Goal: Information Seeking & Learning: Learn about a topic

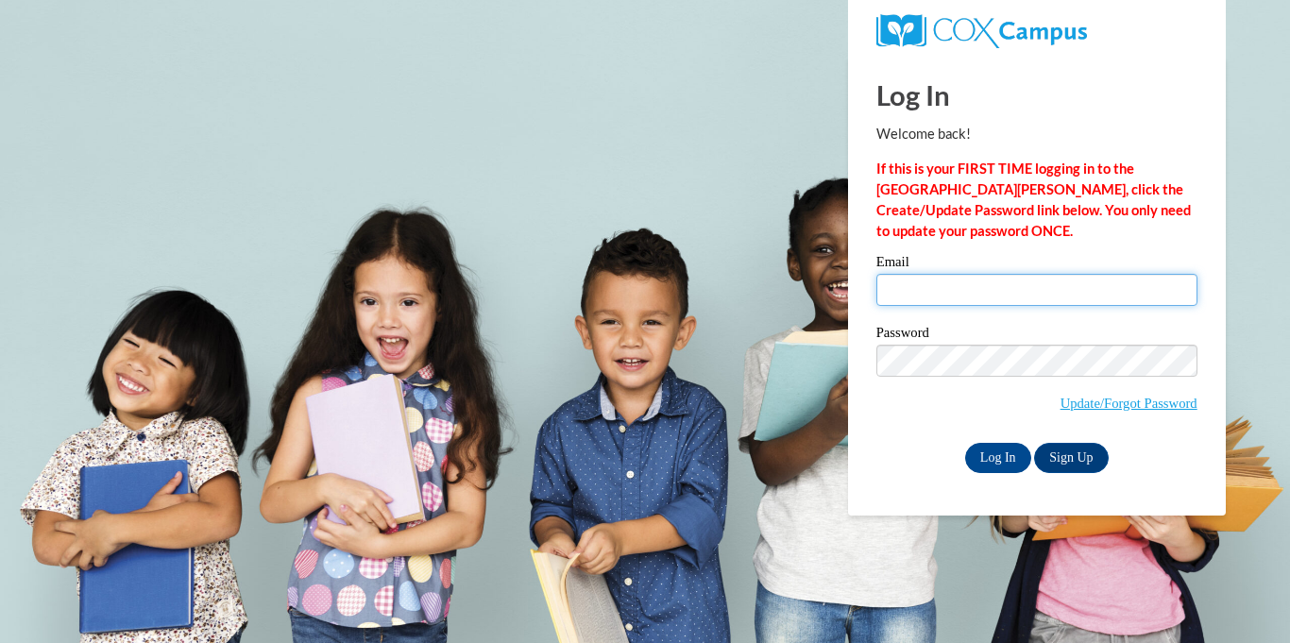
click at [988, 293] on input "Email" at bounding box center [1037, 290] width 321 height 32
type input "efrancismelc@gmail.com"
click at [1014, 452] on input "Log In" at bounding box center [998, 458] width 66 height 30
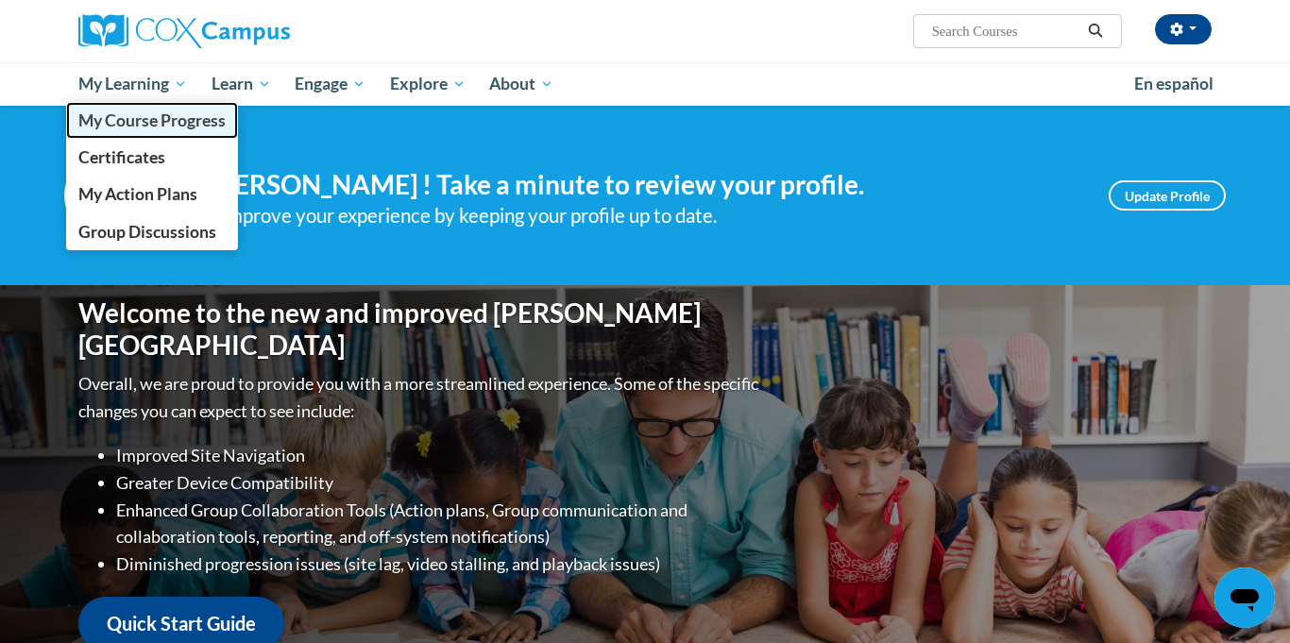
click at [139, 115] on span "My Course Progress" at bounding box center [151, 121] width 147 height 20
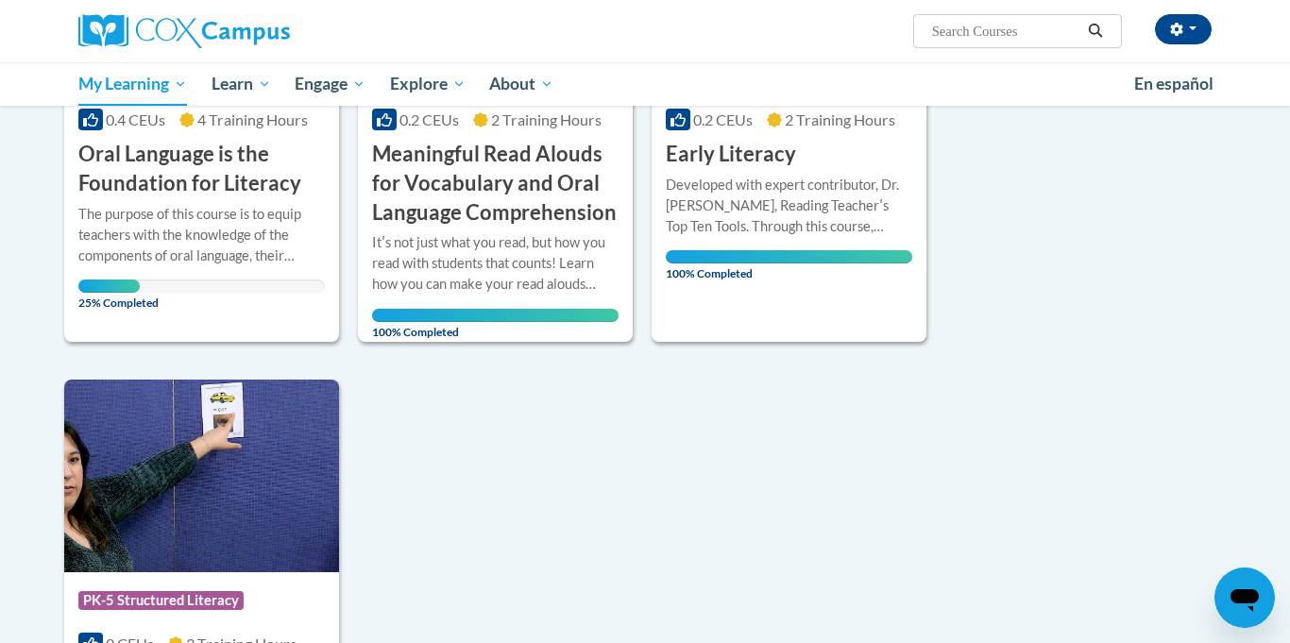
scroll to position [324, 0]
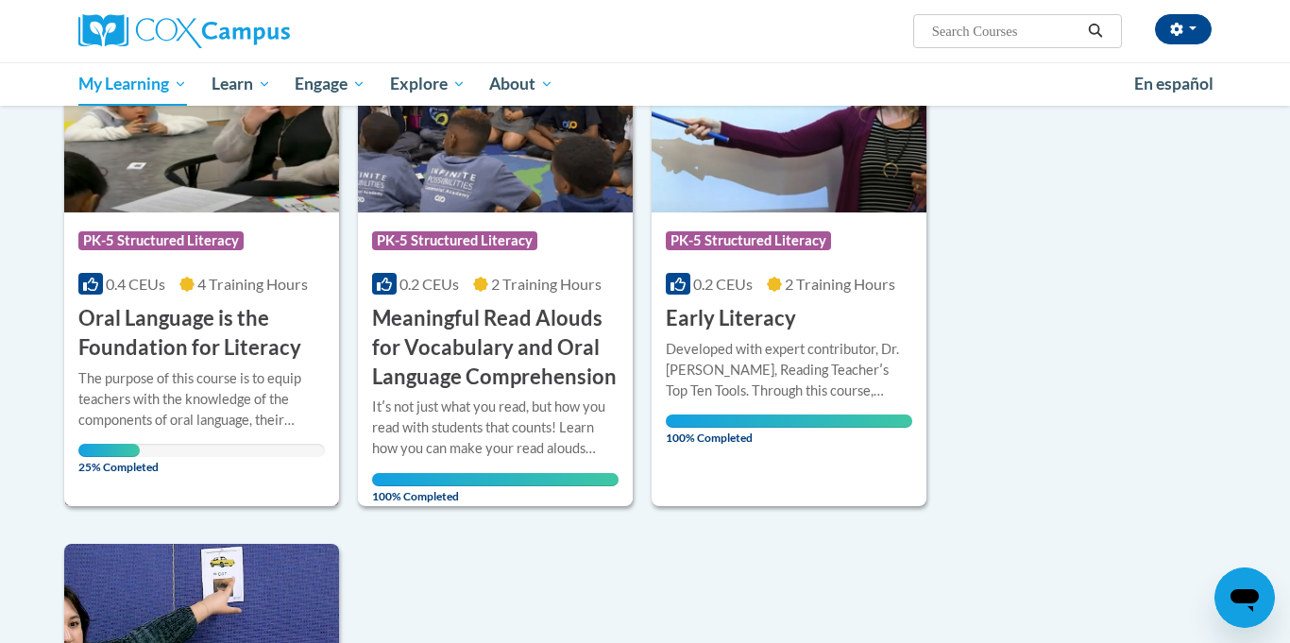
click at [242, 320] on h3 "Oral Language is the Foundation for Literacy" at bounding box center [201, 333] width 247 height 59
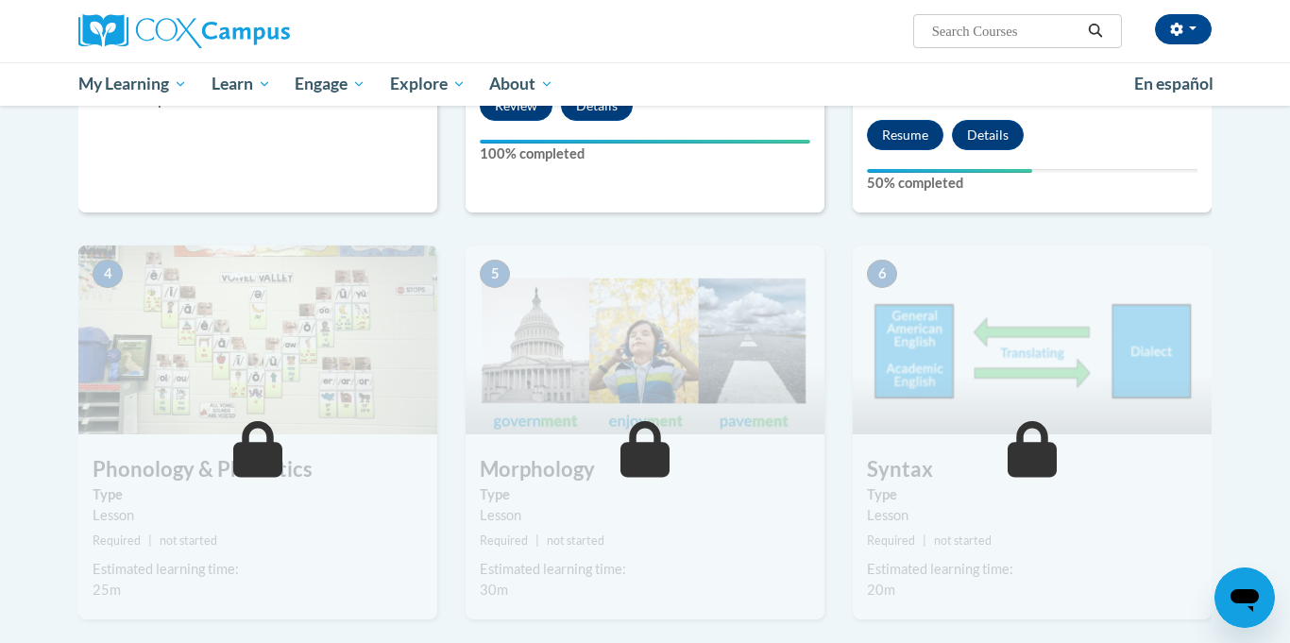
scroll to position [830, 0]
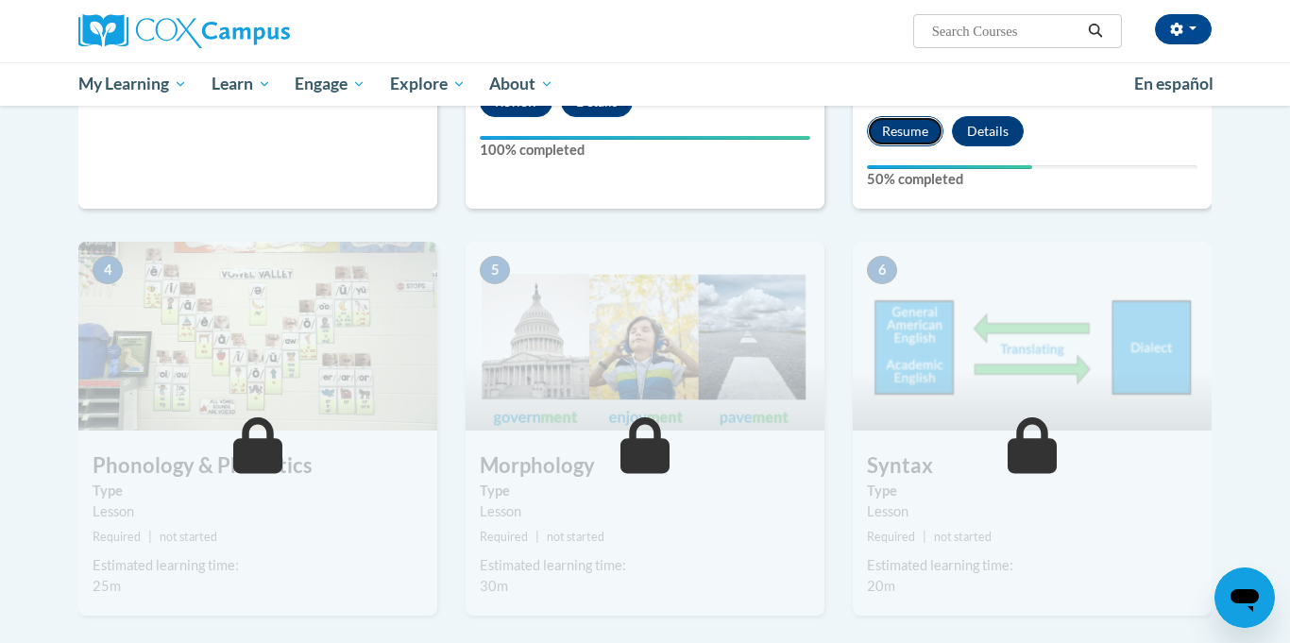
click at [893, 135] on button "Resume" at bounding box center [905, 131] width 77 height 30
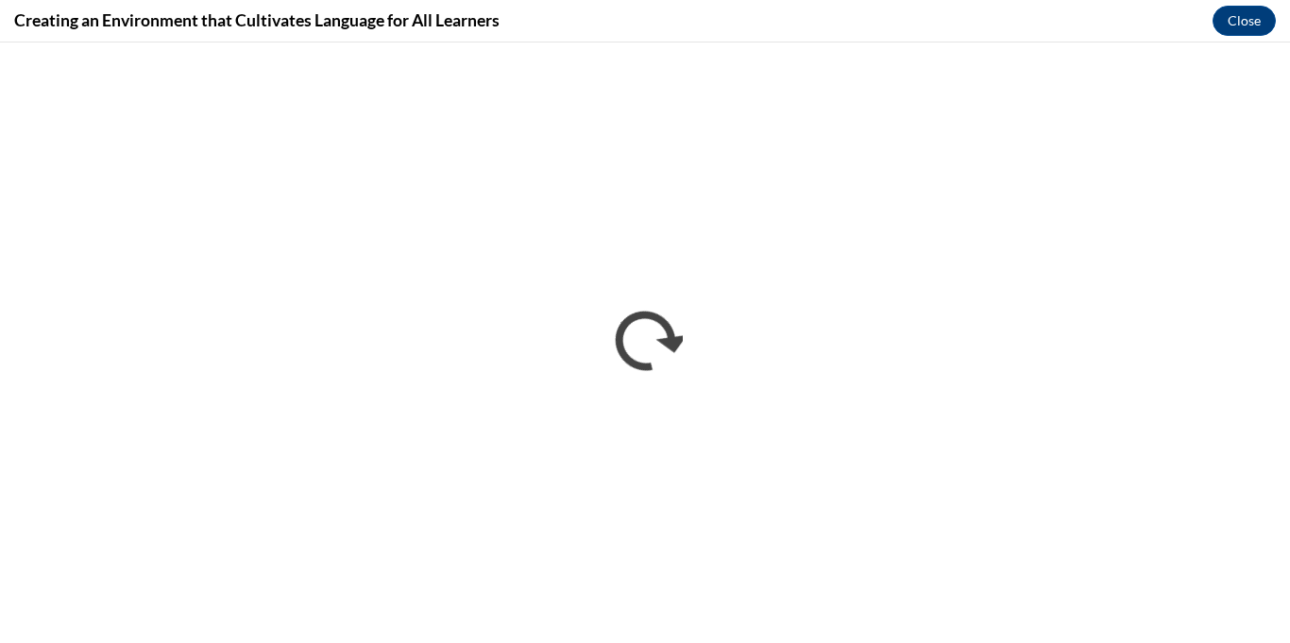
scroll to position [0, 0]
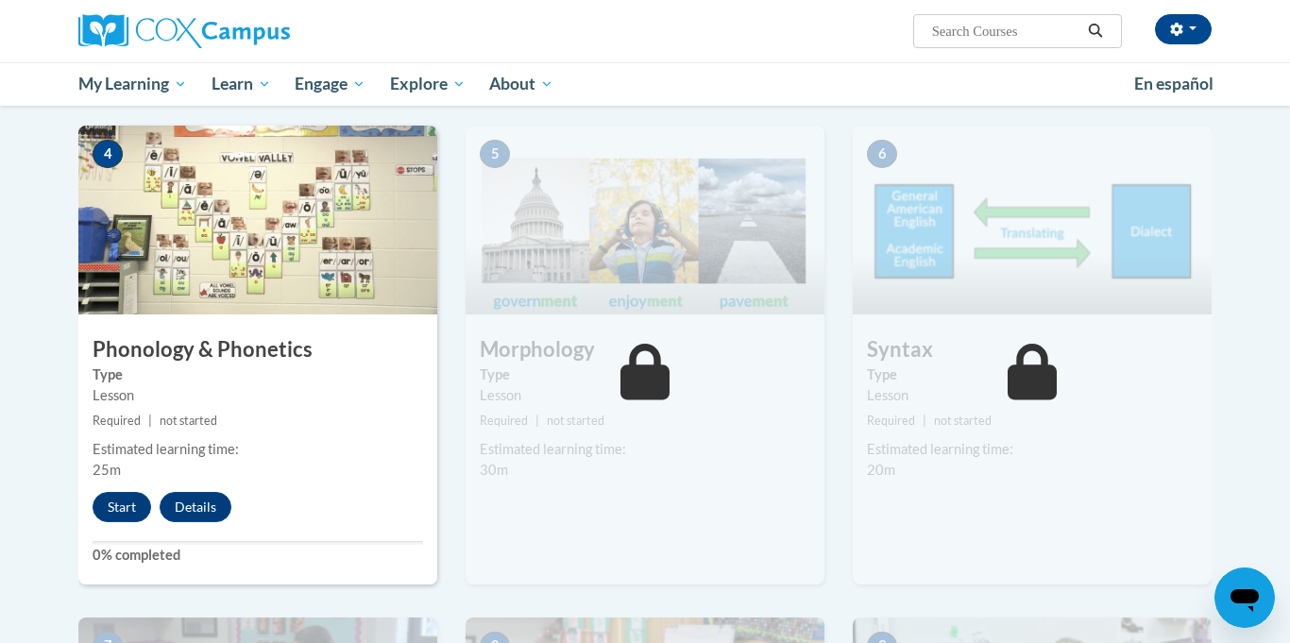
scroll to position [971, 0]
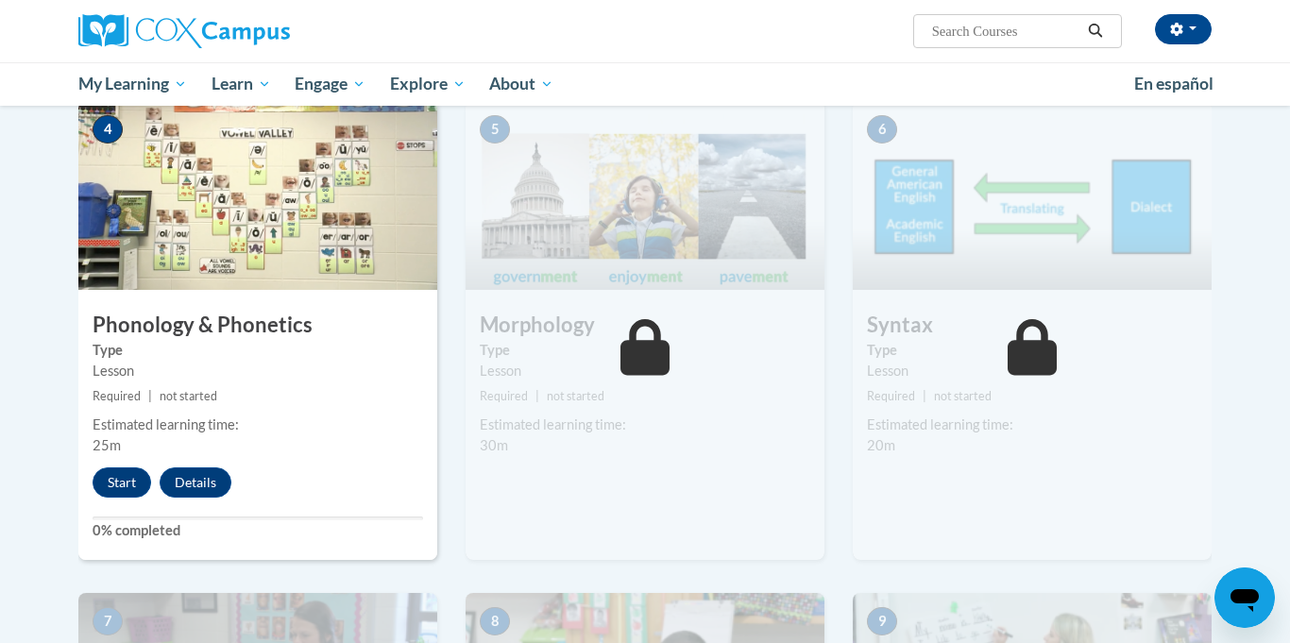
click at [273, 216] on img at bounding box center [257, 195] width 359 height 189
click at [104, 488] on button "Start" at bounding box center [122, 483] width 59 height 30
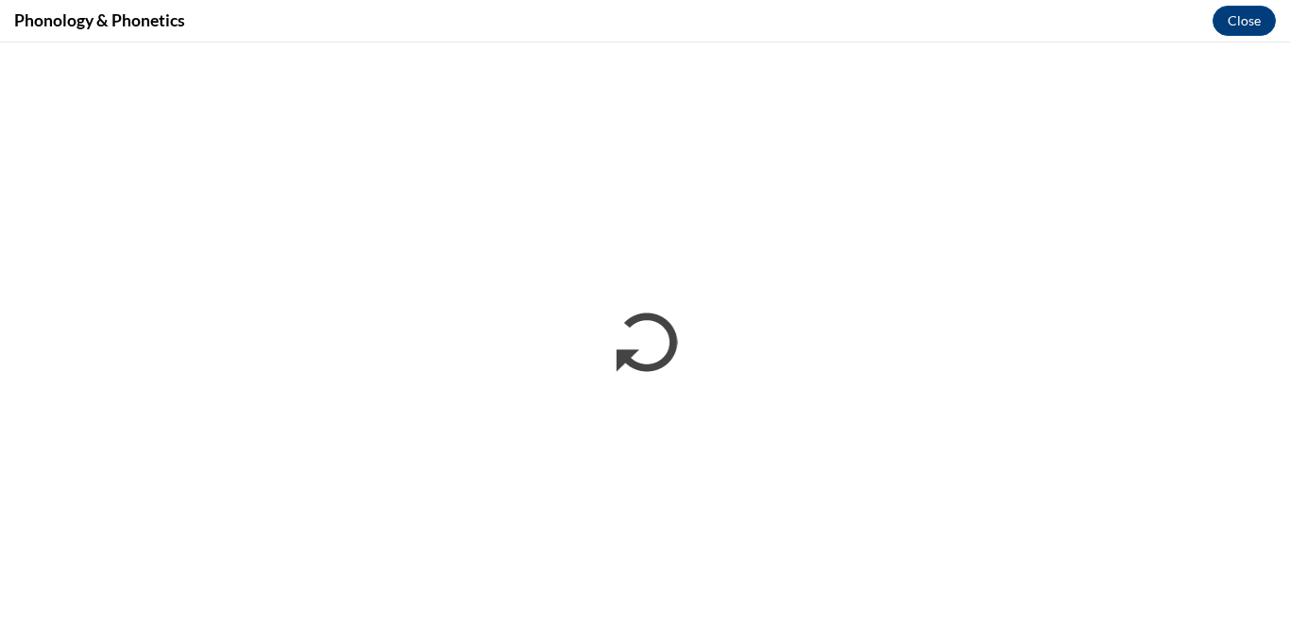
scroll to position [0, 0]
